Goal: Information Seeking & Learning: Learn about a topic

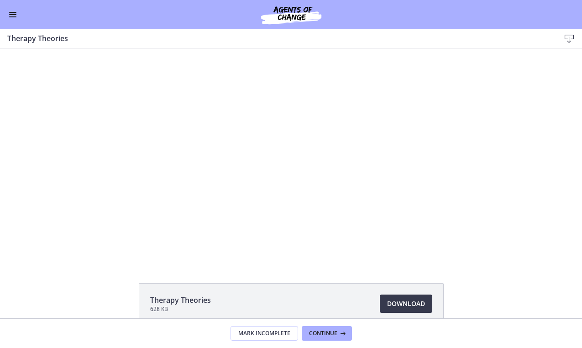
scroll to position [320, 0]
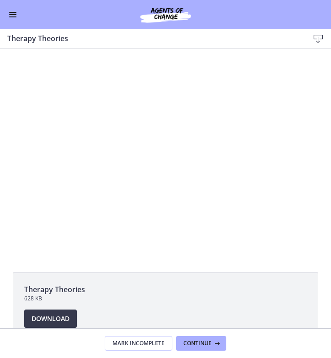
click at [11, 17] on span "Enable menu" at bounding box center [12, 16] width 7 height 1
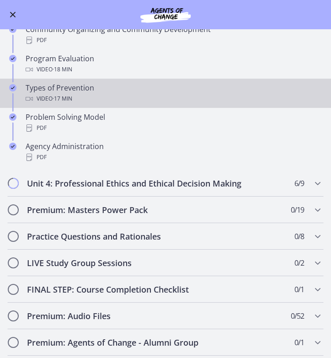
scroll to position [516, 0]
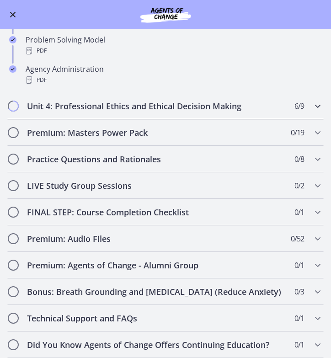
click at [74, 106] on h2 "Unit 4: Professional Ethics and Ethical Decision Making" at bounding box center [156, 105] width 259 height 11
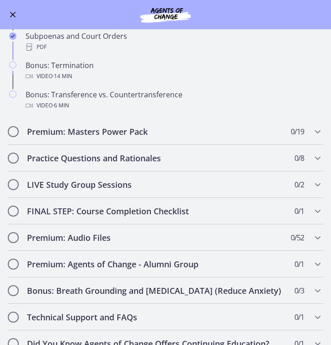
scroll to position [452, 0]
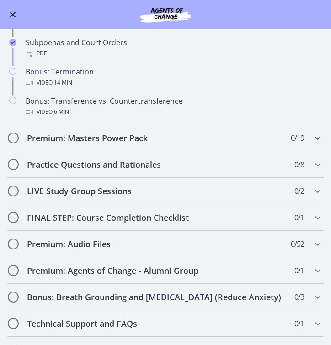
click at [84, 136] on h2 "Premium: Masters Power Pack" at bounding box center [156, 137] width 259 height 11
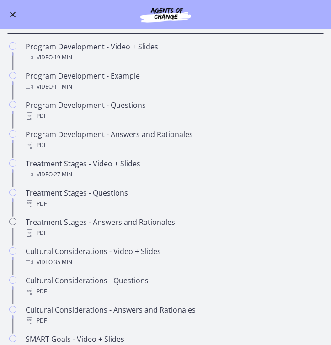
scroll to position [302, 0]
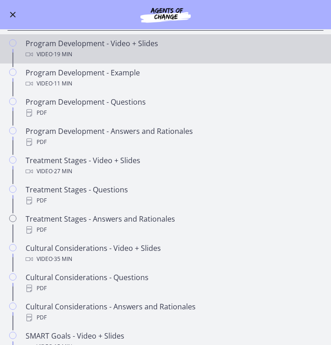
click at [95, 45] on div "Program Development - Video + Slides Video · 19 min" at bounding box center [175, 49] width 298 height 22
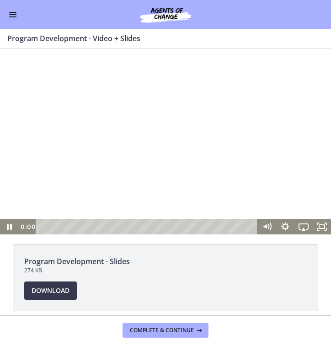
click at [146, 141] on div at bounding box center [165, 141] width 331 height 186
click at [61, 225] on div "Playbar" at bounding box center [147, 227] width 211 height 16
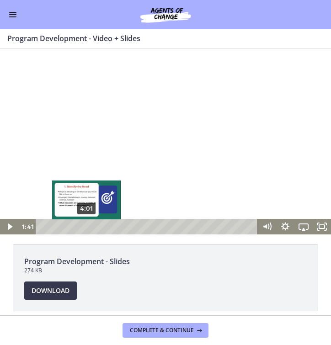
click at [86, 226] on div "4:01" at bounding box center [147, 227] width 211 height 16
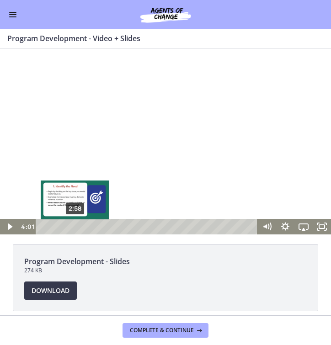
click at [75, 226] on div "2:58" at bounding box center [147, 227] width 211 height 16
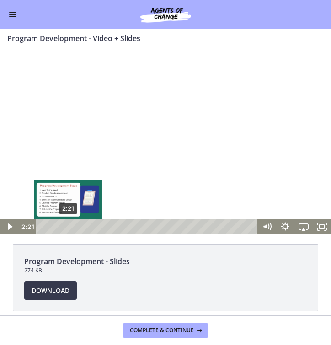
click at [68, 226] on div "2:21" at bounding box center [147, 227] width 211 height 16
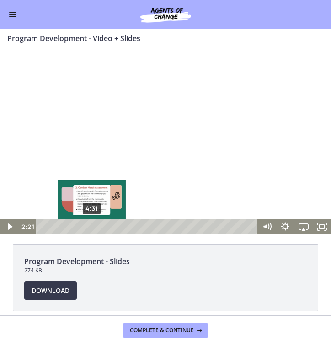
click at [92, 227] on div "4:31" at bounding box center [147, 227] width 211 height 16
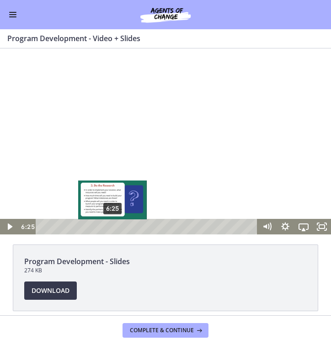
click at [113, 227] on div "6:25" at bounding box center [147, 227] width 211 height 16
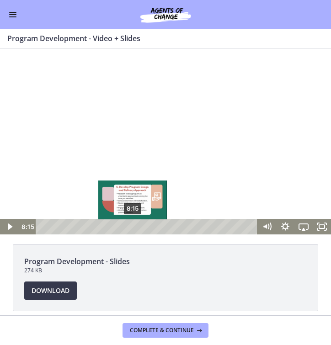
click at [133, 227] on div "8:15" at bounding box center [147, 227] width 211 height 16
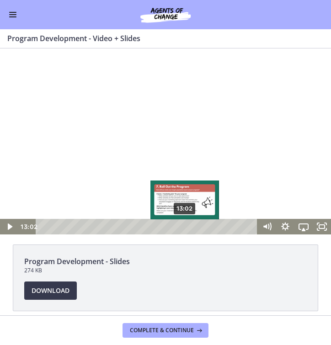
click at [185, 224] on div "13:02" at bounding box center [147, 227] width 211 height 16
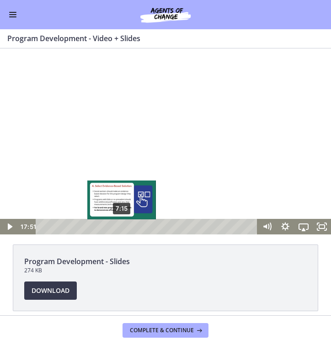
click at [122, 226] on div "7:15" at bounding box center [147, 227] width 211 height 16
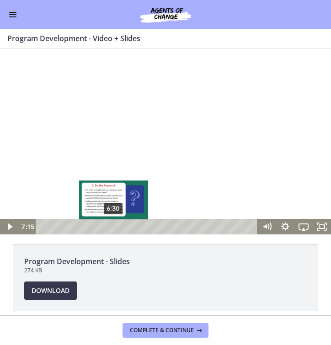
click at [106, 224] on div "6:30" at bounding box center [147, 227] width 211 height 16
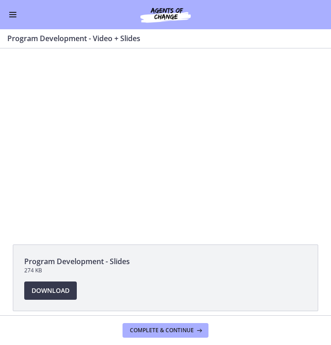
click at [11, 13] on button "Enable menu" at bounding box center [12, 14] width 11 height 11
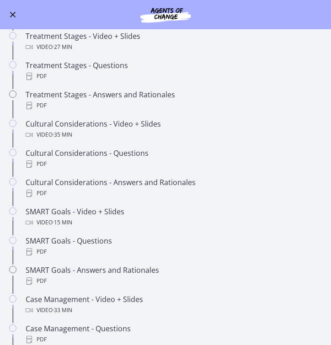
scroll to position [427, 0]
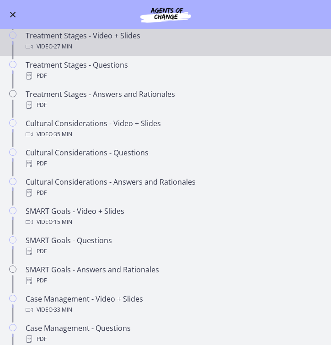
click at [119, 44] on div "Video · 27 min" at bounding box center [175, 46] width 298 height 11
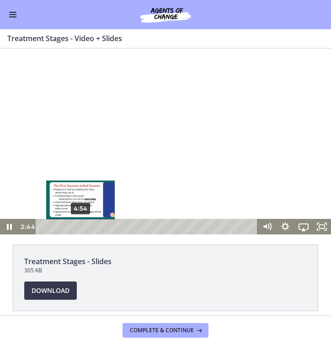
click at [80, 224] on div "4:54" at bounding box center [147, 227] width 211 height 16
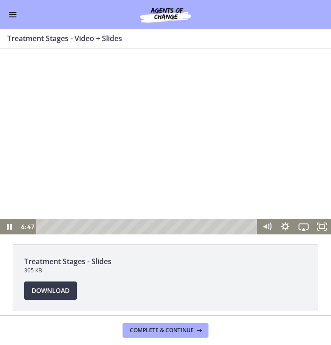
click at [125, 126] on div at bounding box center [165, 141] width 331 height 186
click at [219, 216] on div at bounding box center [165, 141] width 331 height 186
click at [203, 148] on div at bounding box center [165, 141] width 331 height 186
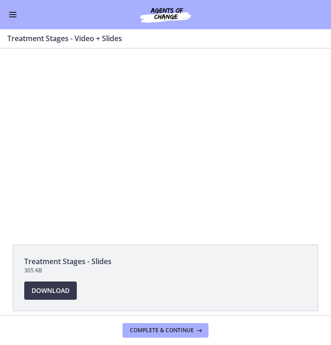
click at [15, 16] on span "Enable menu" at bounding box center [12, 16] width 7 height 1
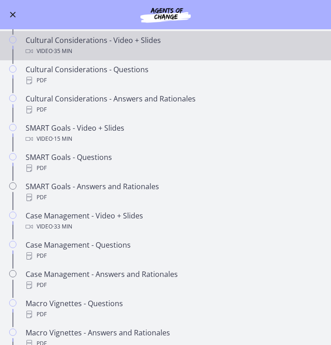
scroll to position [512, 0]
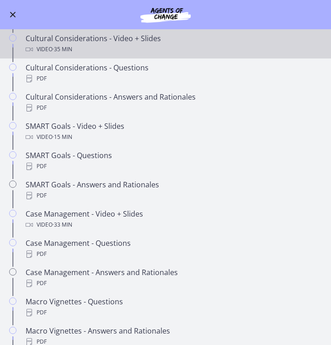
click at [63, 42] on div "Cultural Considerations - Video + Slides Video · 35 min" at bounding box center [175, 44] width 298 height 22
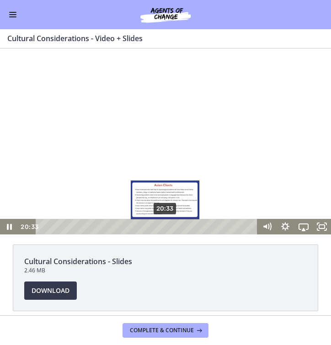
click at [165, 225] on div "20:33" at bounding box center [147, 227] width 211 height 16
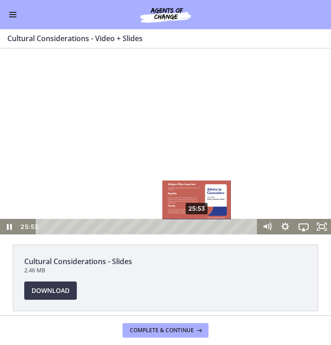
click at [197, 224] on div "25:53" at bounding box center [147, 227] width 211 height 16
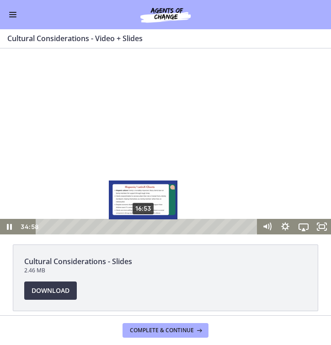
click at [143, 227] on div "16:53" at bounding box center [147, 227] width 211 height 16
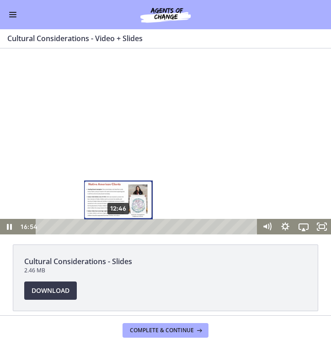
click at [119, 225] on div "12:46" at bounding box center [147, 227] width 211 height 16
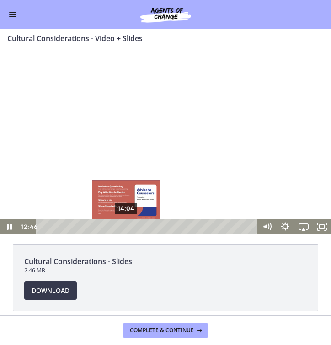
click at [127, 225] on div "14:04" at bounding box center [147, 227] width 211 height 16
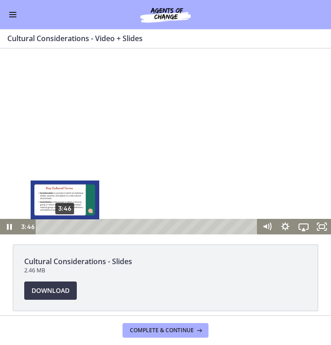
click at [65, 228] on div "3:46" at bounding box center [147, 227] width 211 height 16
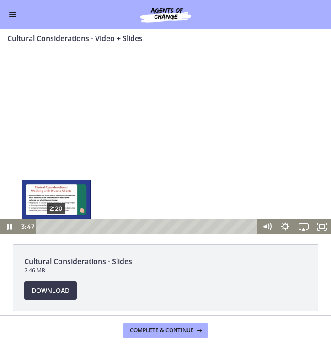
click at [54, 228] on div "2:20" at bounding box center [147, 227] width 211 height 16
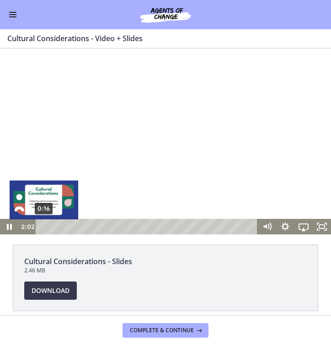
click at [44, 228] on div "0:16" at bounding box center [147, 227] width 211 height 16
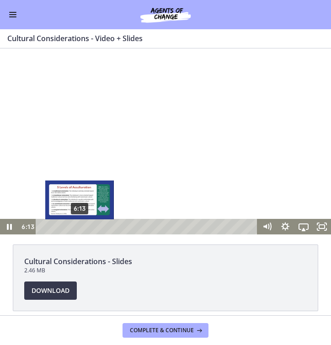
click at [79, 228] on div "6:13" at bounding box center [147, 227] width 211 height 16
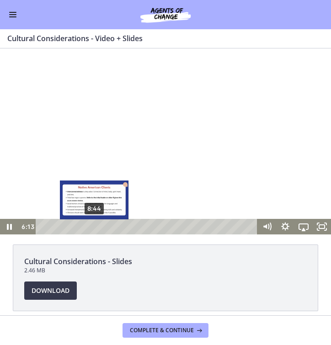
click at [96, 227] on div "8:44" at bounding box center [147, 227] width 211 height 16
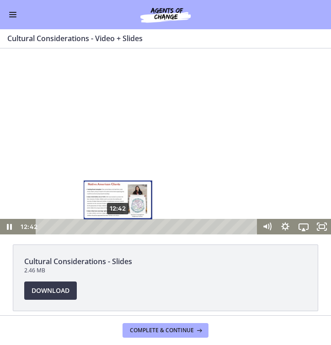
click at [118, 225] on div "12:42" at bounding box center [147, 227] width 211 height 16
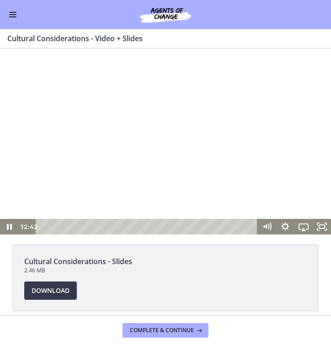
click at [110, 147] on div at bounding box center [165, 141] width 331 height 186
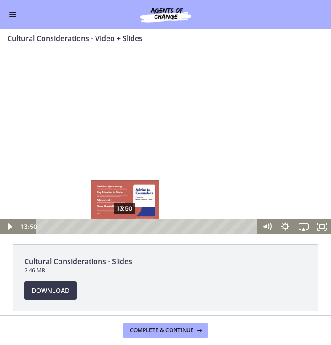
click at [125, 227] on div "13:50" at bounding box center [147, 227] width 211 height 16
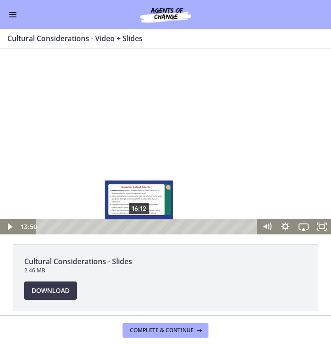
click at [139, 226] on div "16:12" at bounding box center [147, 227] width 211 height 16
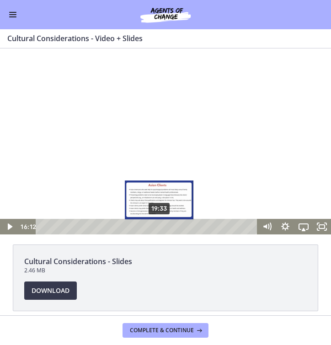
click at [159, 225] on div "19:33" at bounding box center [147, 227] width 211 height 16
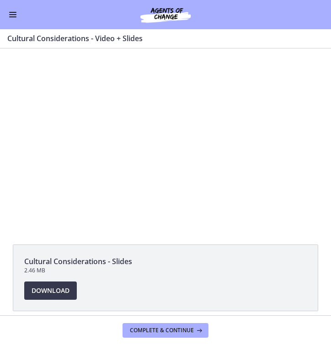
click at [106, 143] on div at bounding box center [165, 141] width 331 height 186
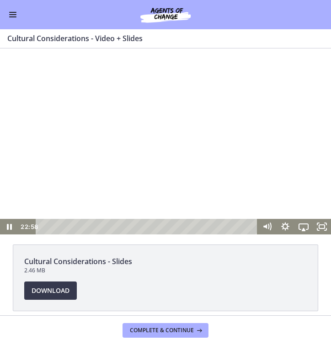
click at [164, 110] on div at bounding box center [165, 141] width 331 height 186
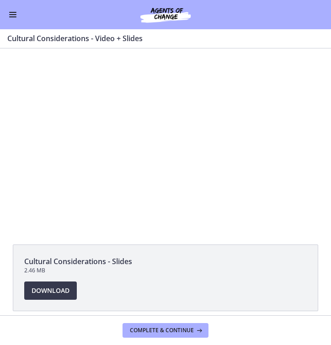
click at [12, 10] on button "Enable menu" at bounding box center [12, 14] width 11 height 11
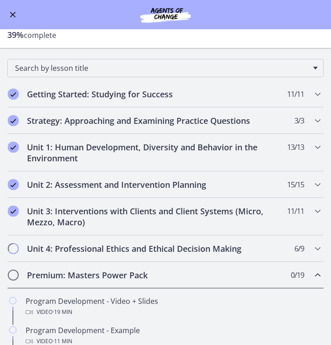
scroll to position [104, 0]
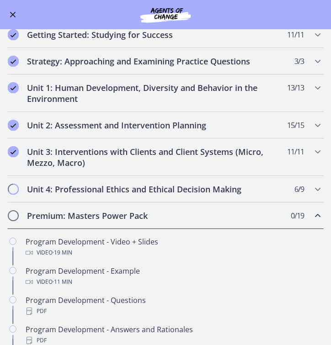
click at [46, 219] on h2 "Premium: Masters Power Pack" at bounding box center [156, 215] width 259 height 11
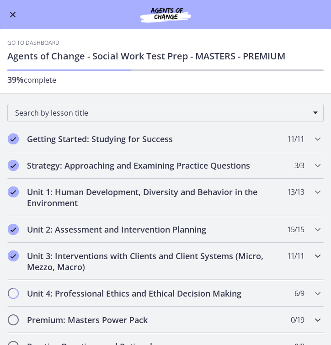
scroll to position [0, 0]
click at [61, 258] on h2 "Unit 3: Interventions with Clients and Client Systems (Micro, Mezzo, Macro)" at bounding box center [156, 261] width 259 height 22
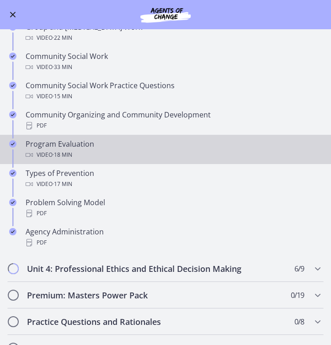
scroll to position [370, 0]
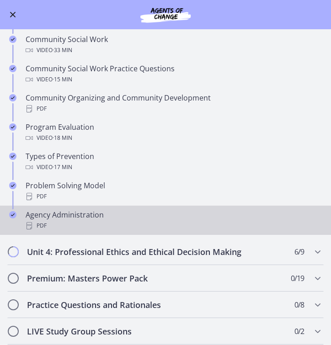
click at [70, 219] on div "Agency Administration PDF" at bounding box center [175, 220] width 298 height 22
